Goal: Transaction & Acquisition: Subscribe to service/newsletter

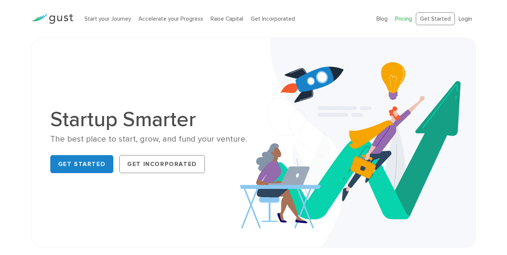
click at [403, 17] on link "Pricing" at bounding box center [403, 18] width 17 height 7
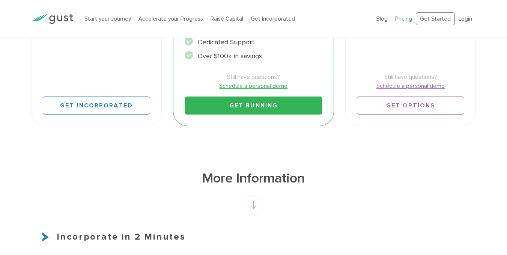
scroll to position [321, 0]
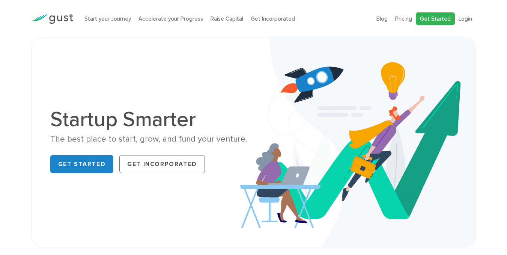
drag, startPoint x: 0, startPoint y: 0, endPoint x: 446, endPoint y: 19, distance: 446.2
click at [446, 19] on link "Get Started" at bounding box center [435, 18] width 39 height 13
